Goal: Task Accomplishment & Management: Use online tool/utility

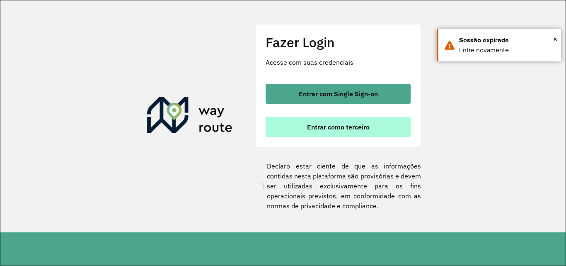
click at [345, 127] on font "Entrar como terceiro" at bounding box center [338, 127] width 63 height 8
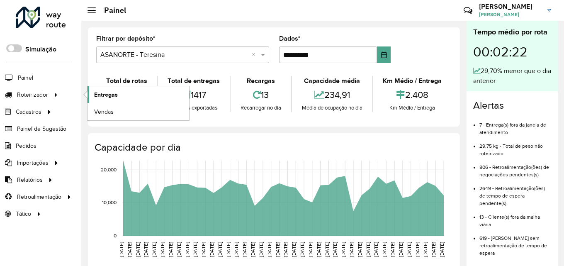
click at [128, 96] on link "Entregas" at bounding box center [138, 94] width 102 height 17
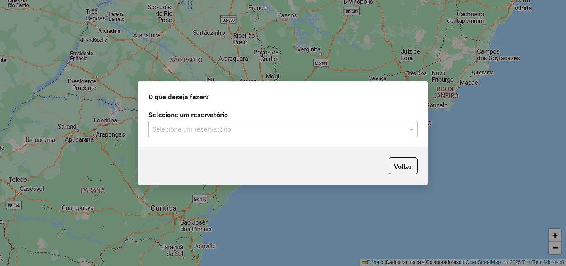
click at [296, 132] on input "text" at bounding box center [275, 129] width 245 height 10
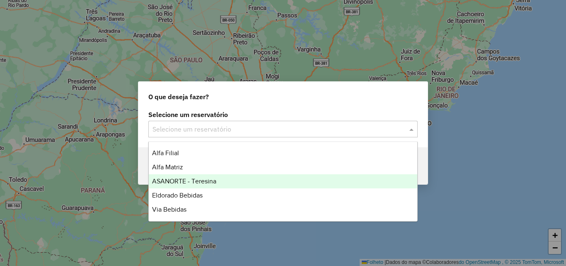
click at [182, 180] on font "ASANORTE - Teresina" at bounding box center [184, 180] width 64 height 7
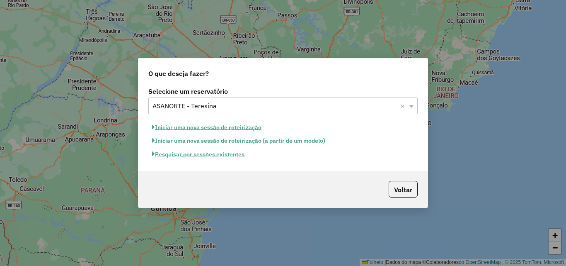
click at [209, 158] on font "Pesquisar por sessões existentes" at bounding box center [200, 153] width 90 height 7
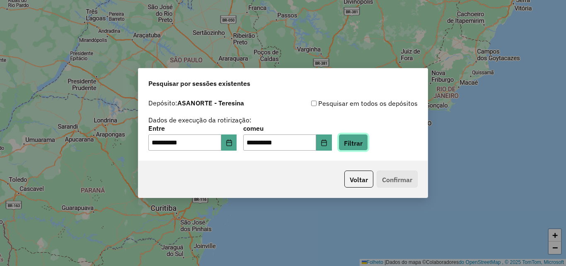
click at [368, 145] on button "Filtrar" at bounding box center [353, 142] width 29 height 17
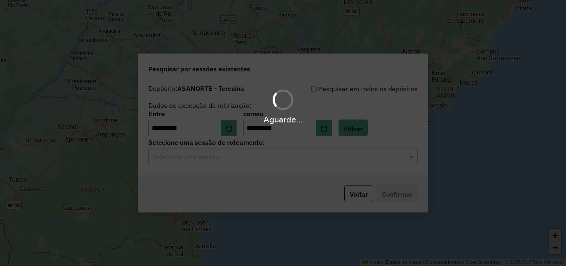
click at [235, 159] on input "text" at bounding box center [275, 157] width 245 height 10
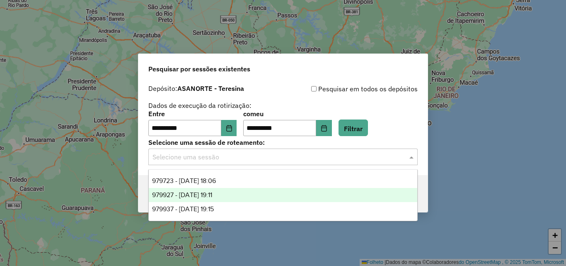
click at [213, 203] on div "979937 - 15/08/2025 19:15" at bounding box center [283, 209] width 269 height 14
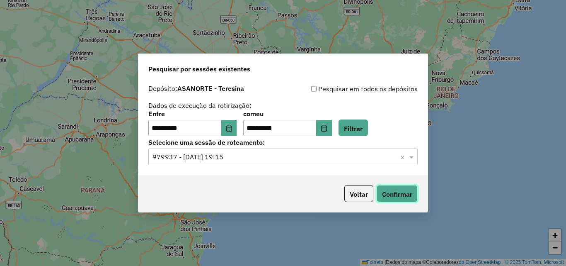
click at [393, 198] on font "Confirmar" at bounding box center [397, 194] width 30 height 8
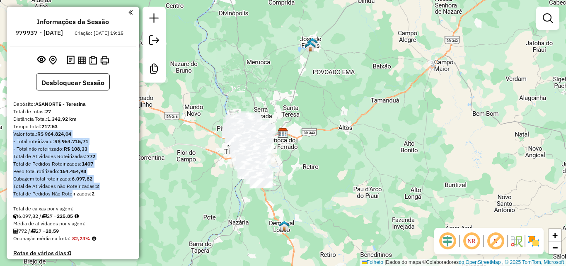
drag, startPoint x: 72, startPoint y: 198, endPoint x: 102, endPoint y: 123, distance: 80.4
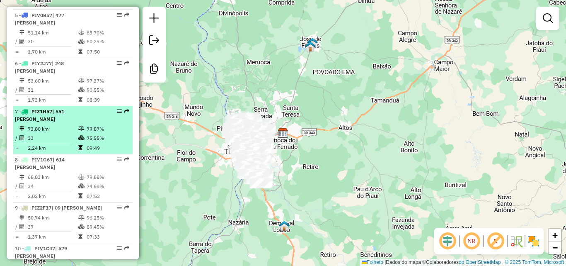
scroll to position [497, 0]
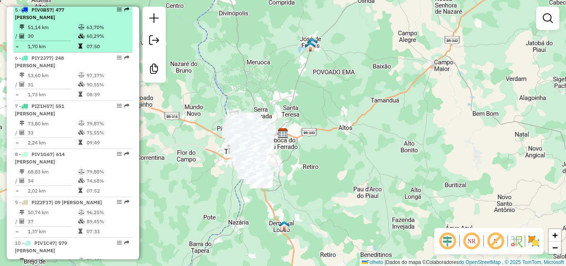
click at [45, 30] on font "51,14 km" at bounding box center [38, 27] width 21 height 6
select select "**********"
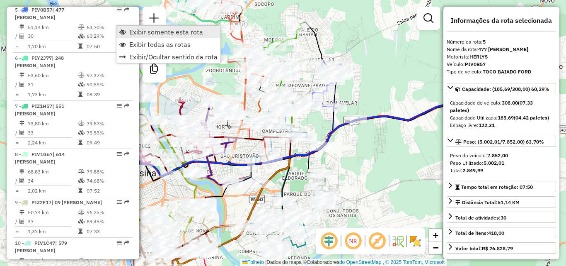
click at [167, 38] on link "Exibir somente esta rota" at bounding box center [168, 32] width 104 height 12
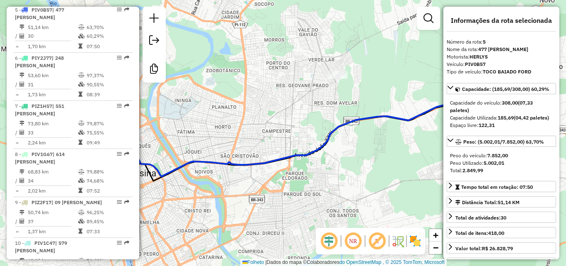
drag, startPoint x: 353, startPoint y: 239, endPoint x: 310, endPoint y: 210, distance: 51.6
click at [353, 238] on em at bounding box center [353, 241] width 20 height 20
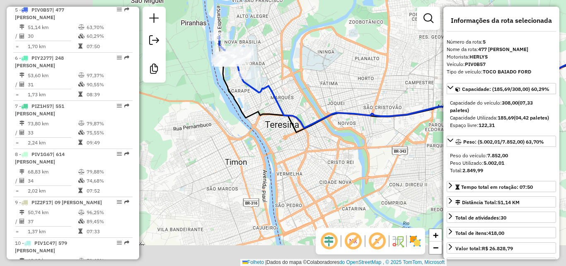
drag, startPoint x: 299, startPoint y: 187, endPoint x: 347, endPoint y: 144, distance: 64.6
click at [427, 150] on div "Janela de atendimento Grau de atendimento Capacidade Transportadoras Veículos C…" at bounding box center [283, 133] width 566 height 266
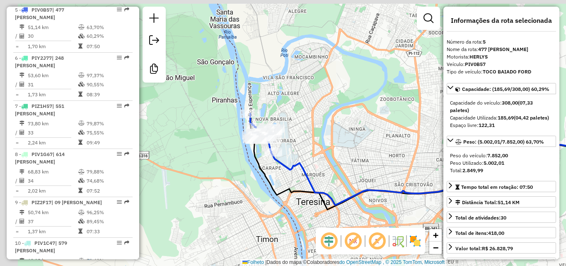
drag, startPoint x: 309, startPoint y: 129, endPoint x: 323, endPoint y: 166, distance: 40.0
click at [327, 168] on div "Janela de atendimento Grau de atendimento Capacidade Transportadoras Veículos C…" at bounding box center [283, 133] width 566 height 266
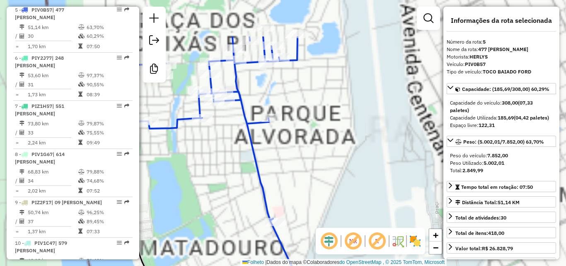
drag, startPoint x: 282, startPoint y: 113, endPoint x: 388, endPoint y: 176, distance: 123.1
click at [388, 176] on div "Janela de atendimento Grau de atendimento Capacidade Transportadoras Veículos C…" at bounding box center [283, 133] width 566 height 266
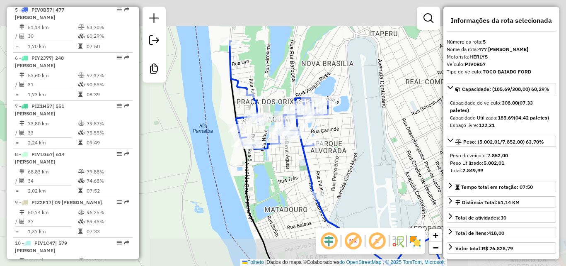
drag, startPoint x: 321, startPoint y: 130, endPoint x: 320, endPoint y: 125, distance: 5.4
click at [321, 131] on div "Janela de atendimento Grau de atendimento Capacidade Transportadoras Veículos C…" at bounding box center [283, 133] width 566 height 266
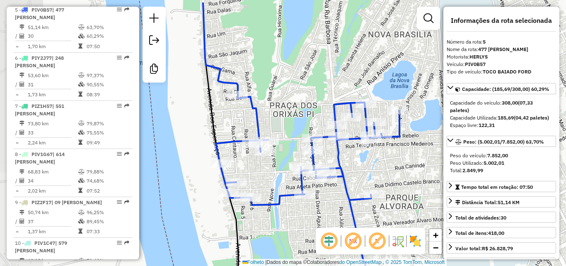
drag, startPoint x: 238, startPoint y: 84, endPoint x: 298, endPoint y: 116, distance: 67.3
click at [298, 116] on div "Janela de atendimento Grau de atendimento Capacidade Transportadoras Veículos C…" at bounding box center [283, 133] width 566 height 266
